Goal: Task Accomplishment & Management: Complete application form

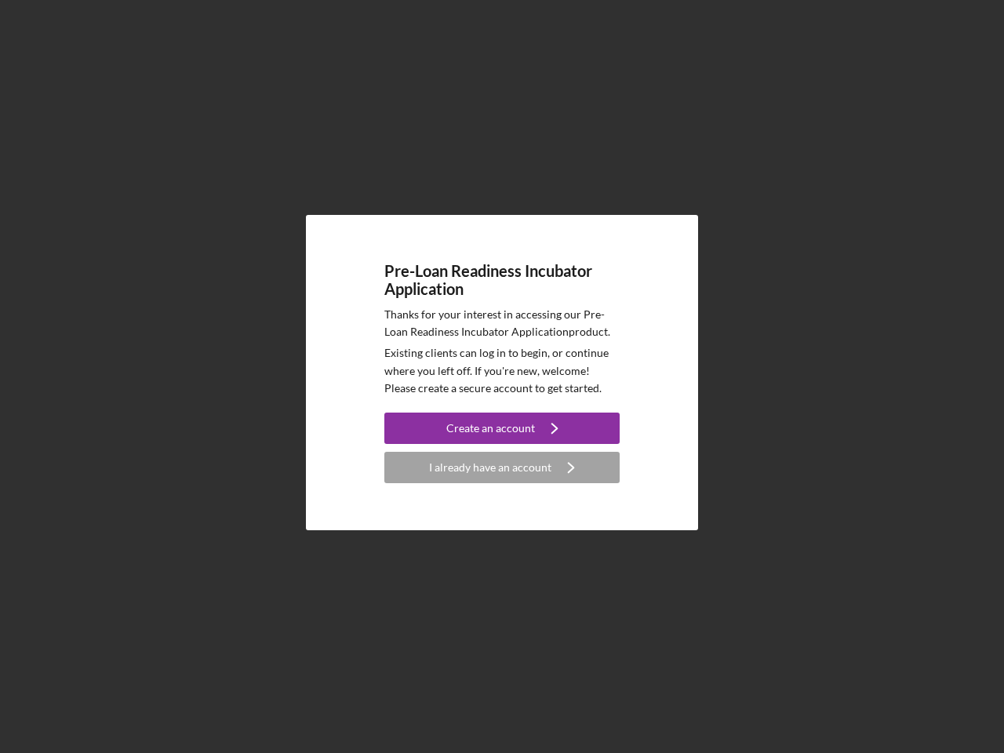
click at [502, 377] on p "Existing clients can log in to begin, or continue where you left off. If you're…" at bounding box center [502, 371] width 235 height 53
click at [502, 428] on div "Create an account" at bounding box center [491, 428] width 89 height 31
